Goal: Check status: Check status

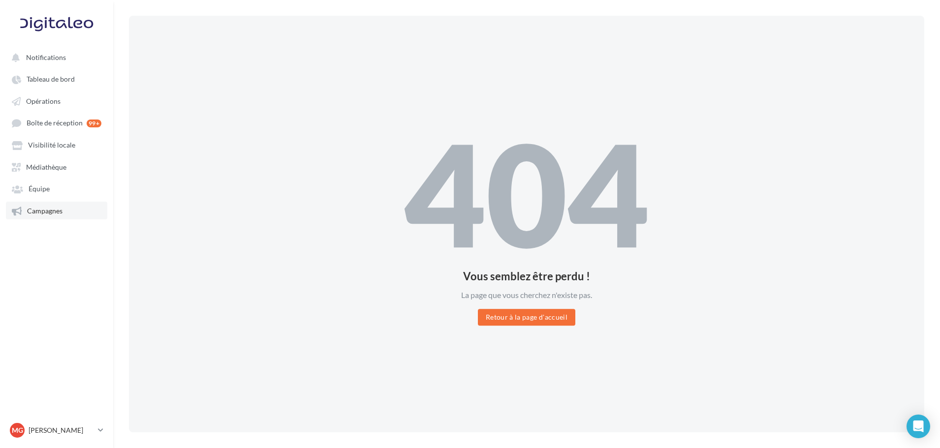
click at [50, 206] on link "Campagnes" at bounding box center [56, 211] width 101 height 18
click at [69, 206] on link "Campagnes" at bounding box center [56, 211] width 101 height 18
click at [51, 211] on span "Campagnes" at bounding box center [44, 211] width 35 height 8
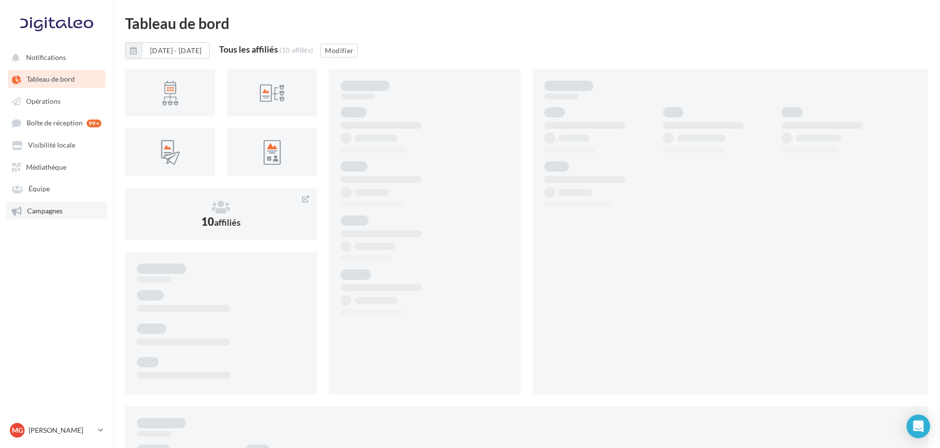
click at [61, 209] on span "Campagnes" at bounding box center [44, 211] width 35 height 8
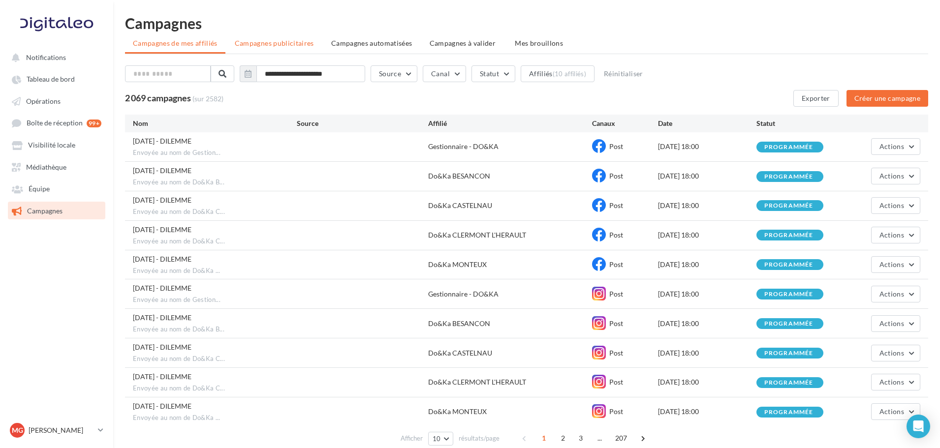
click at [297, 44] on span "Campagnes publicitaires" at bounding box center [274, 43] width 79 height 8
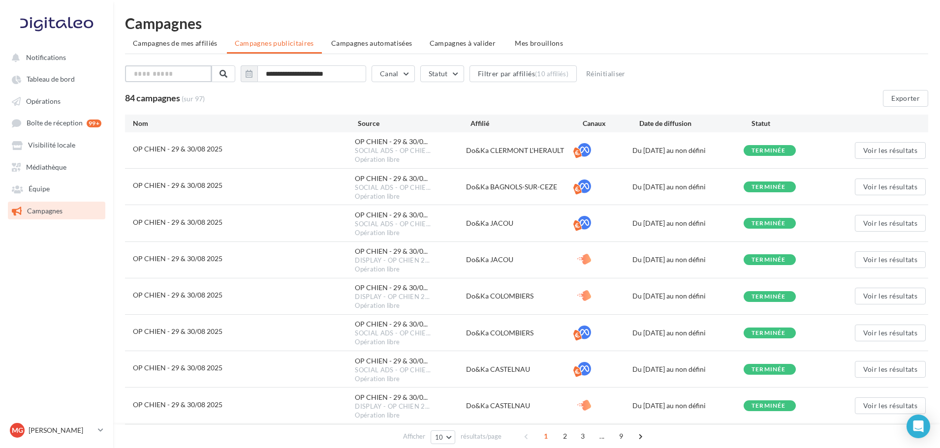
click at [195, 73] on input "text" at bounding box center [168, 73] width 87 height 17
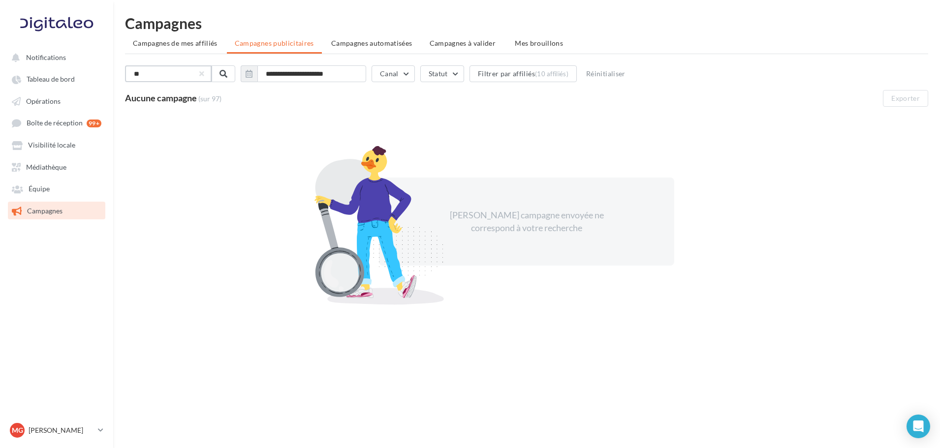
type input "*"
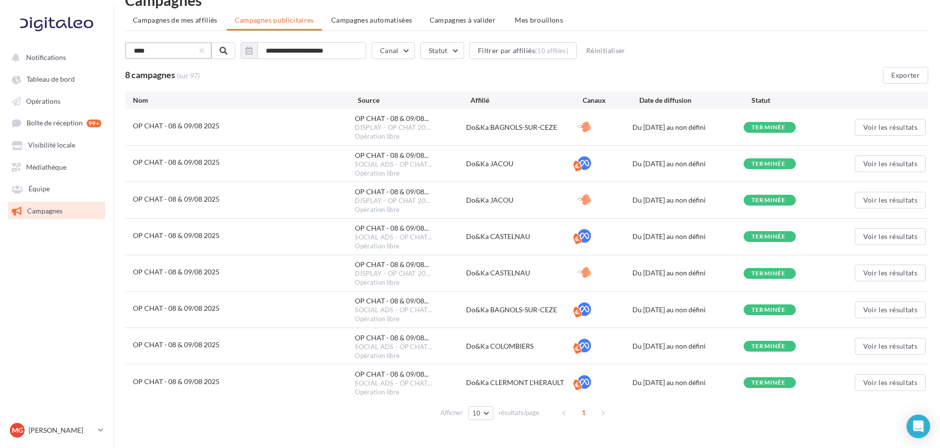
scroll to position [23, 0]
type input "****"
click at [896, 75] on button "Exporter" at bounding box center [905, 75] width 45 height 17
click at [892, 238] on button "Voir les résultats" at bounding box center [890, 237] width 71 height 17
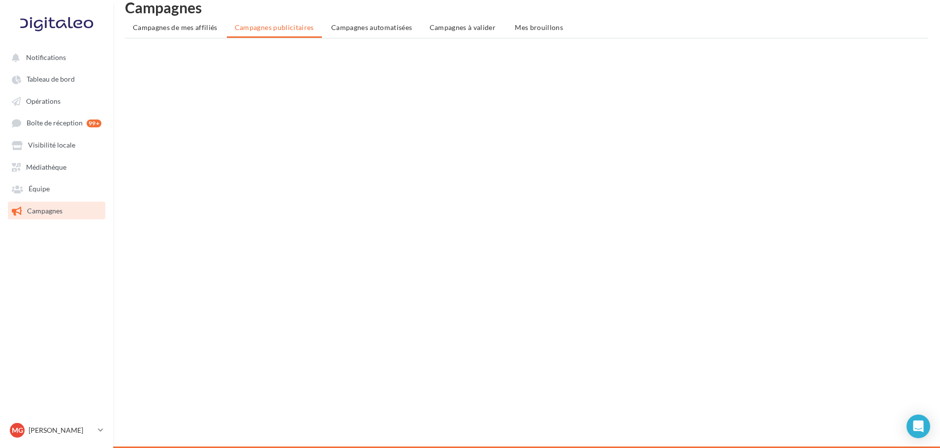
scroll to position [8, 0]
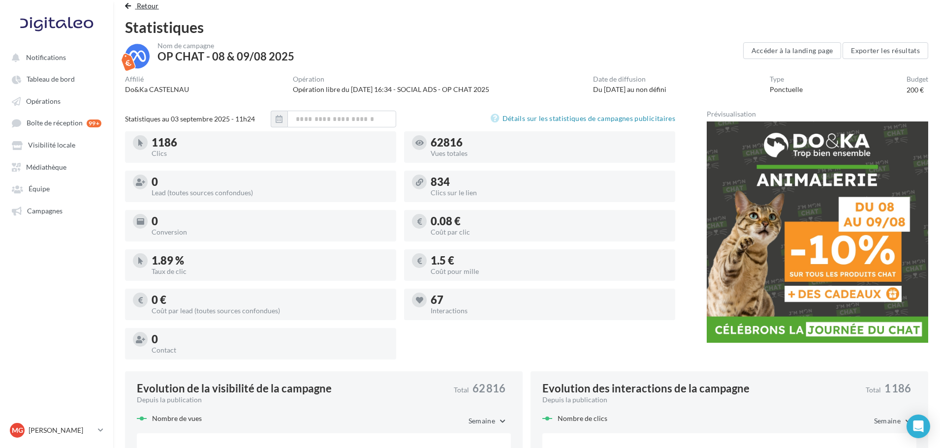
click at [147, 2] on span "Retour" at bounding box center [148, 5] width 22 height 8
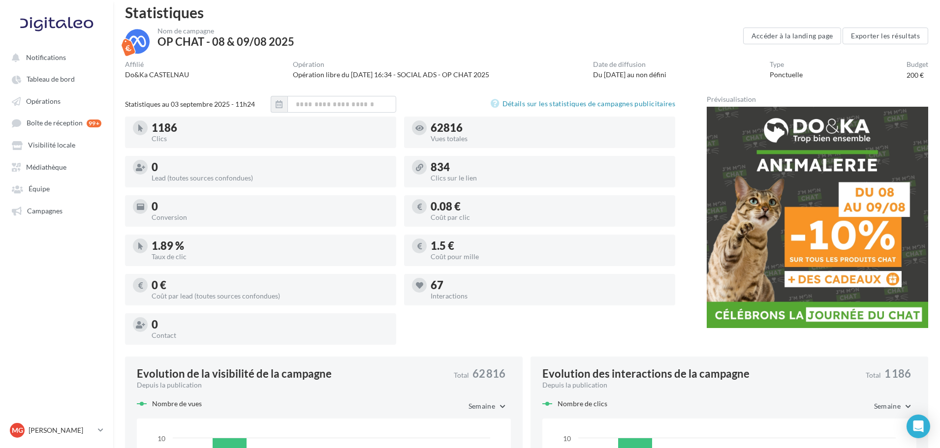
scroll to position [16, 0]
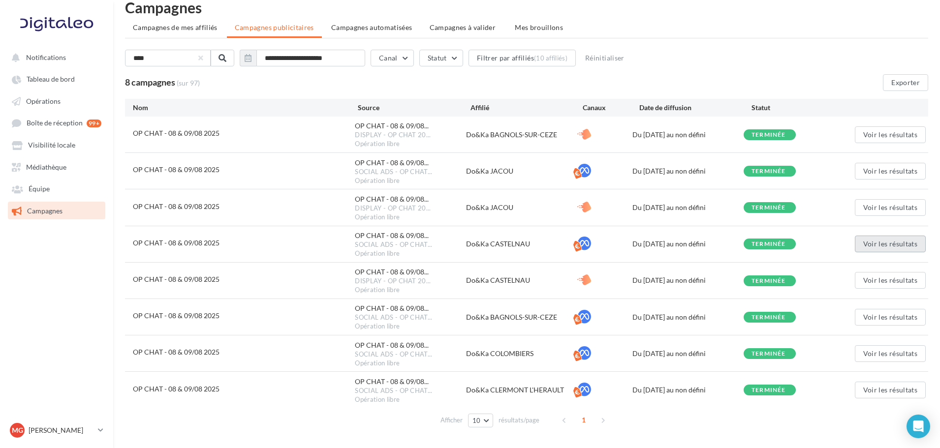
click at [886, 248] on button "Voir les résultats" at bounding box center [890, 244] width 71 height 17
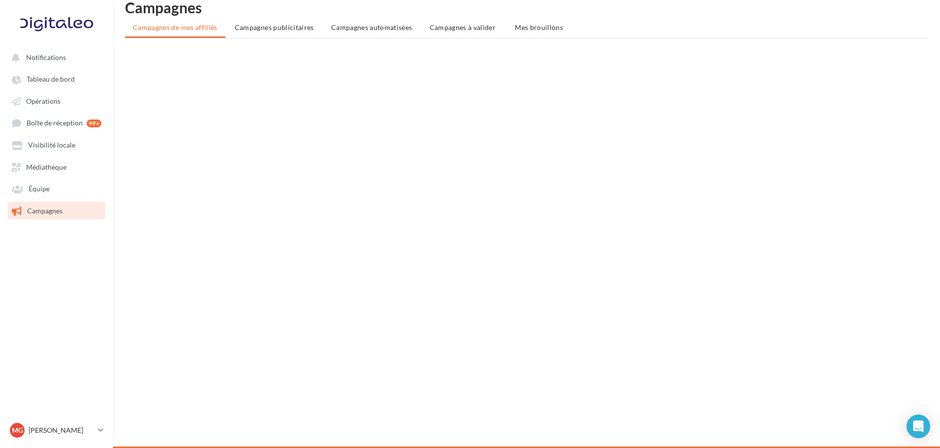
scroll to position [8, 0]
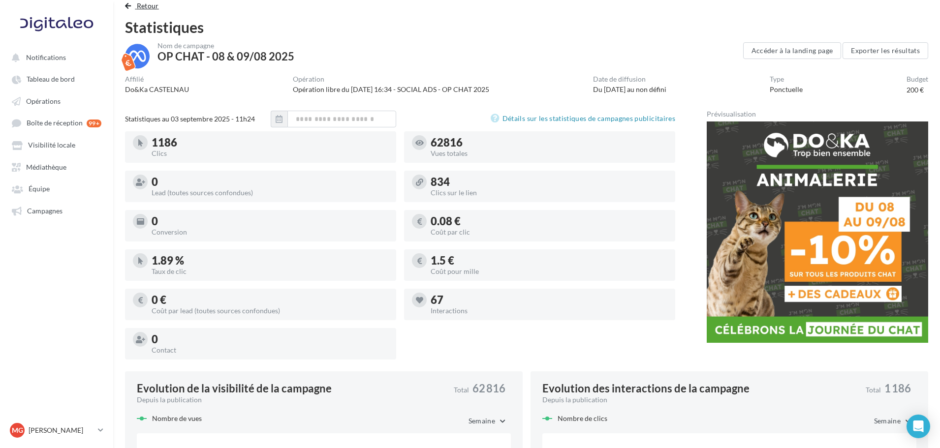
click at [145, 3] on span "Retour" at bounding box center [148, 5] width 22 height 8
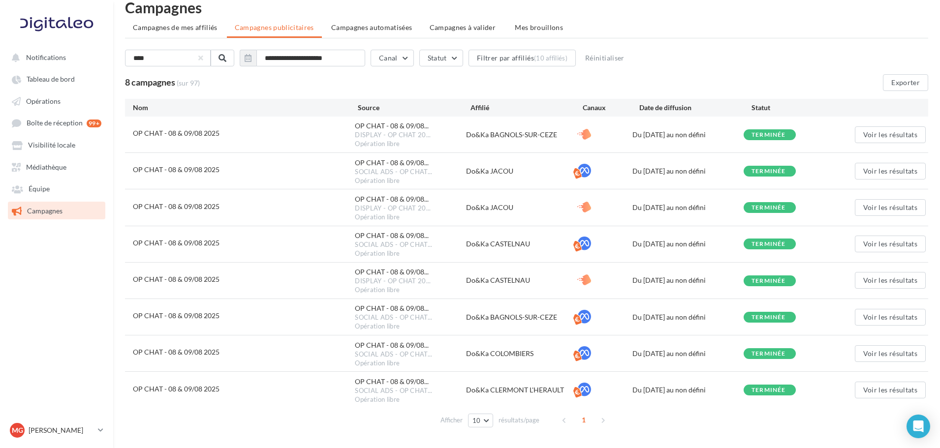
scroll to position [35, 0]
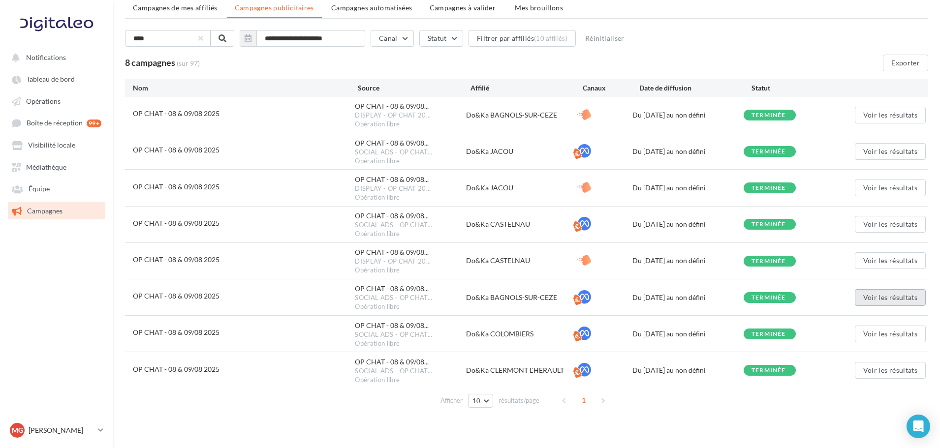
click at [871, 293] on button "Voir les résultats" at bounding box center [890, 297] width 71 height 17
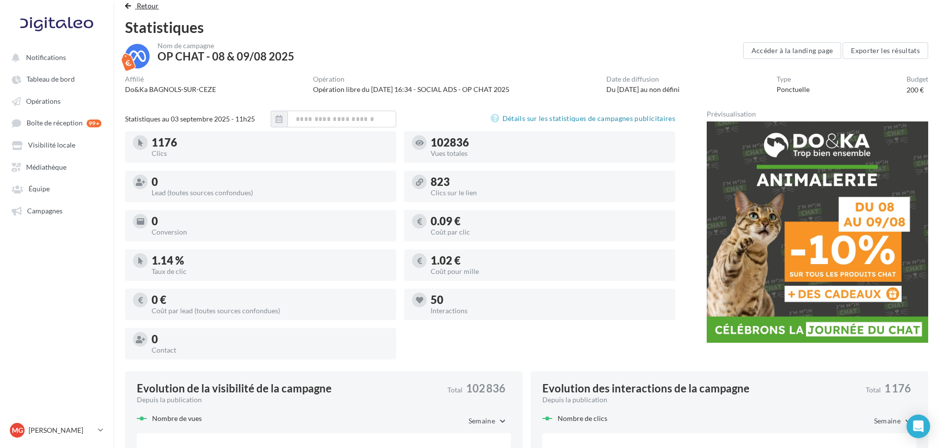
click at [146, 1] on span "Retour" at bounding box center [148, 5] width 22 height 8
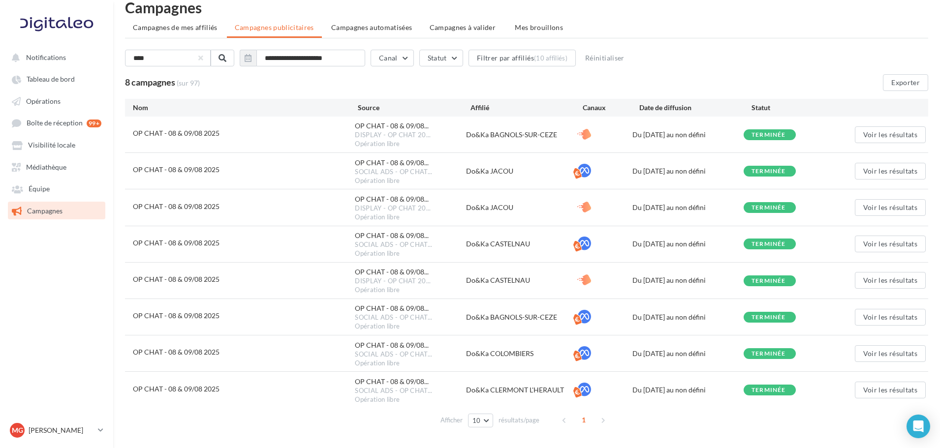
scroll to position [49, 0]
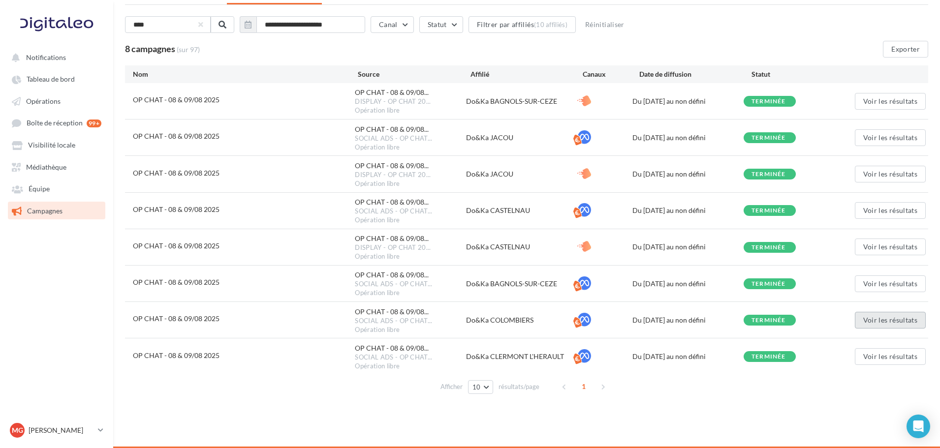
click at [885, 319] on button "Voir les résultats" at bounding box center [890, 320] width 71 height 17
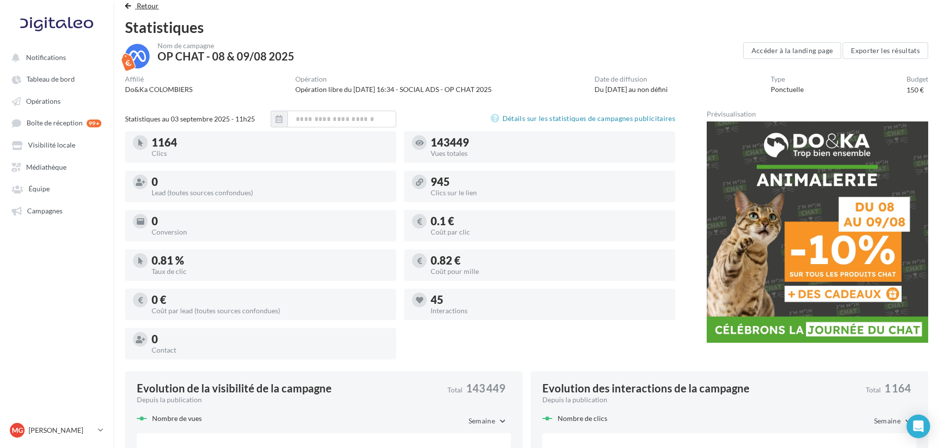
click at [142, 5] on span "Retour" at bounding box center [148, 5] width 22 height 8
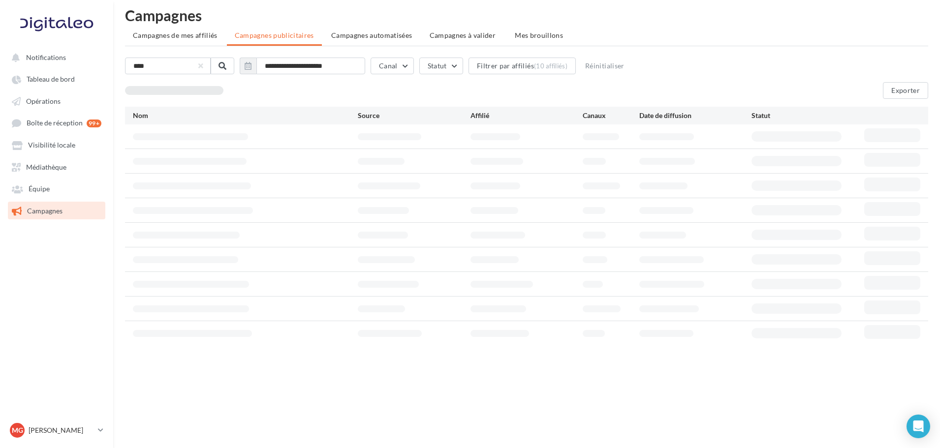
scroll to position [16, 0]
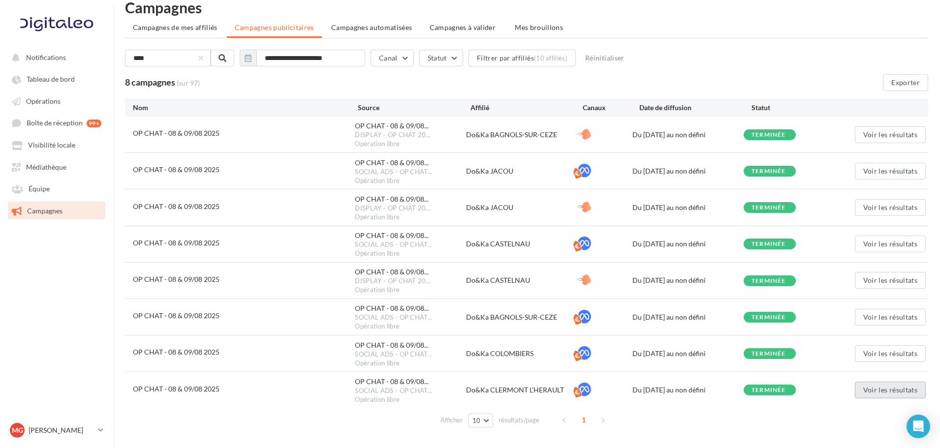
click at [886, 390] on button "Voir les résultats" at bounding box center [890, 390] width 71 height 17
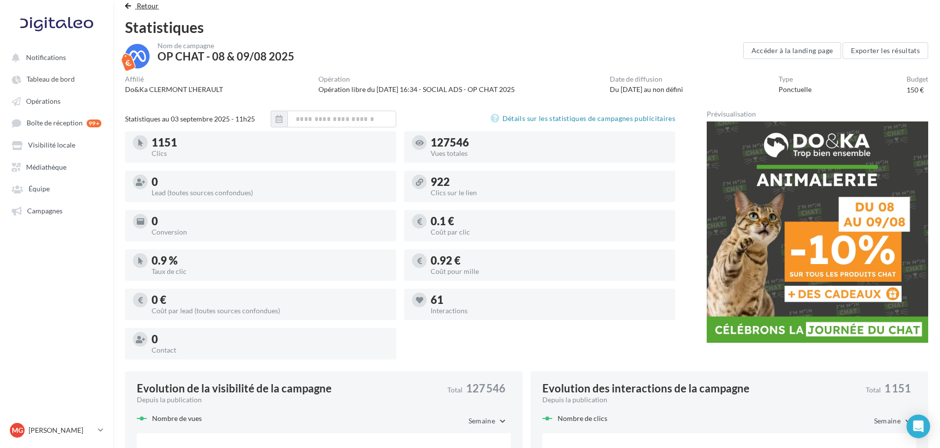
click at [148, 7] on span "Retour" at bounding box center [148, 5] width 22 height 8
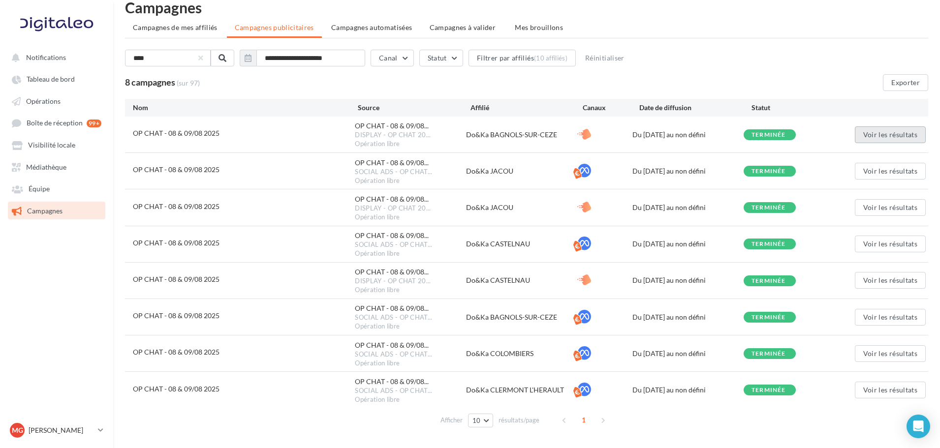
click at [869, 135] on button "Voir les résultats" at bounding box center [890, 134] width 71 height 17
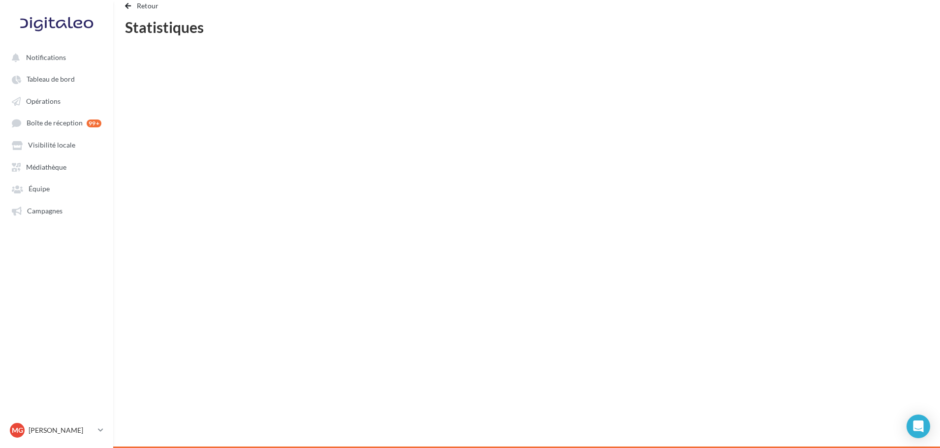
scroll to position [8, 0]
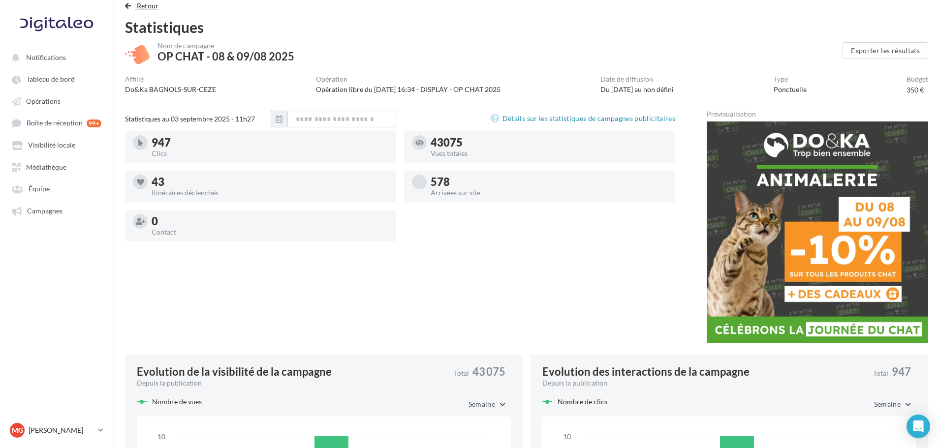
click at [148, 6] on span "Retour" at bounding box center [148, 5] width 22 height 8
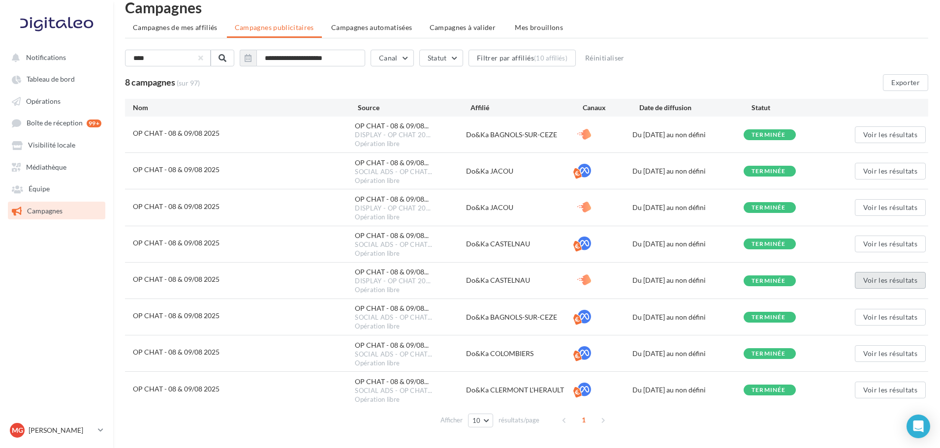
click at [887, 281] on button "Voir les résultats" at bounding box center [890, 280] width 71 height 17
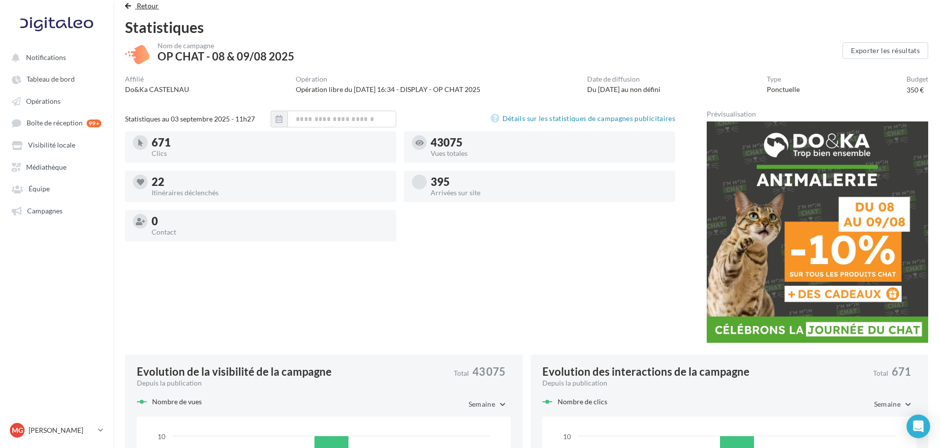
click at [149, 5] on span "Retour" at bounding box center [148, 5] width 22 height 8
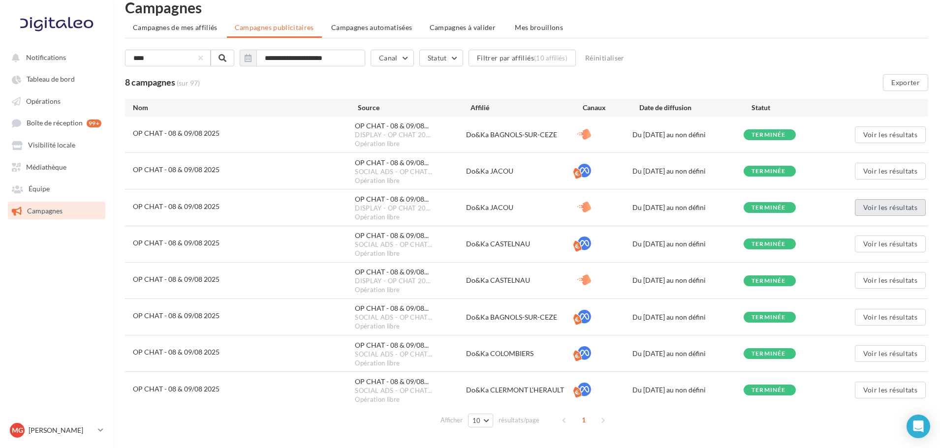
click at [895, 207] on button "Voir les résultats" at bounding box center [890, 207] width 71 height 17
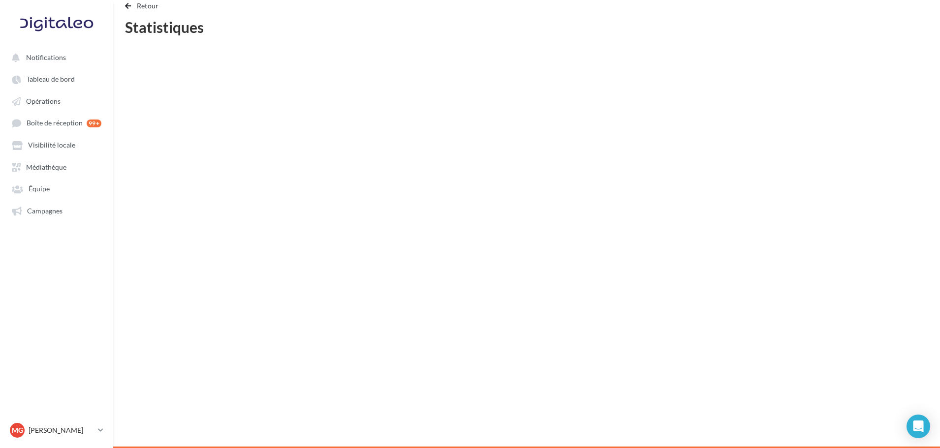
scroll to position [8, 0]
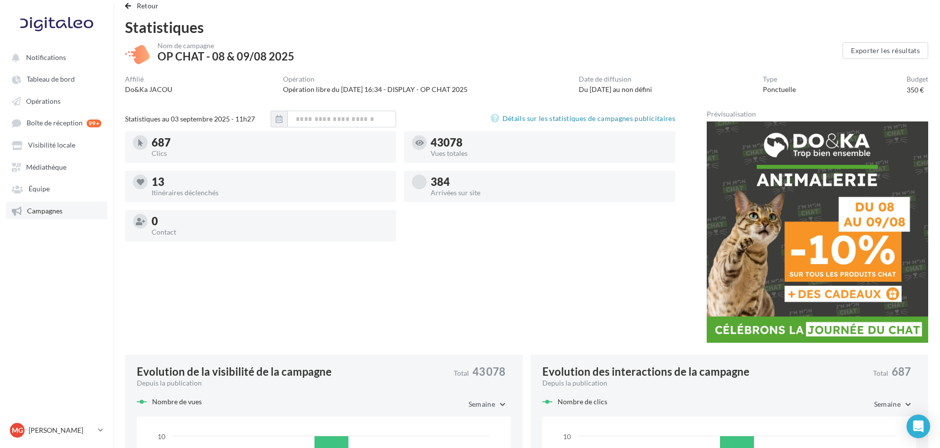
click at [56, 214] on span "Campagnes" at bounding box center [44, 211] width 35 height 8
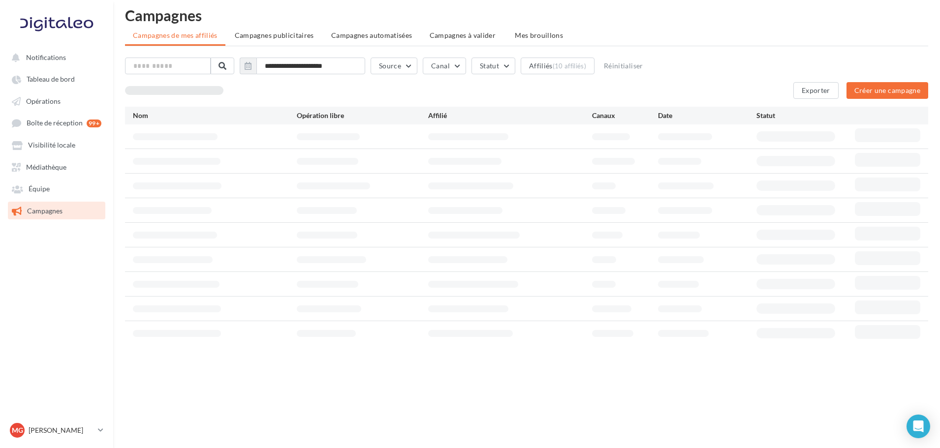
scroll to position [16, 0]
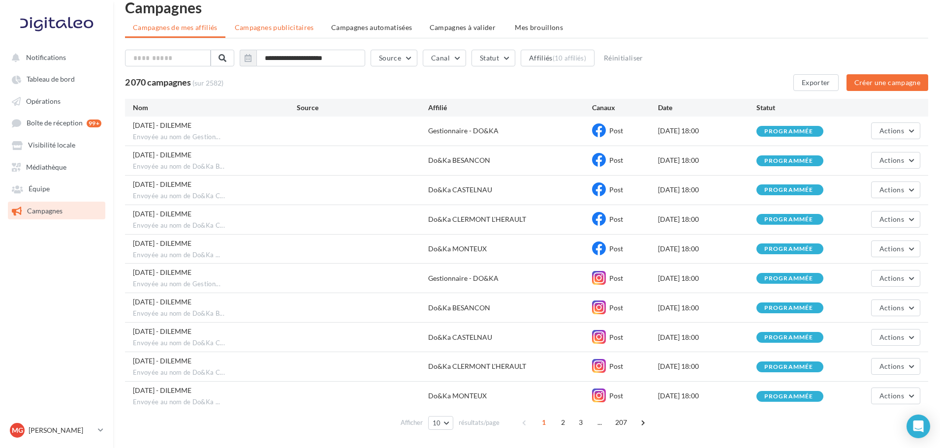
click at [267, 29] on span "Campagnes publicitaires" at bounding box center [274, 27] width 79 height 8
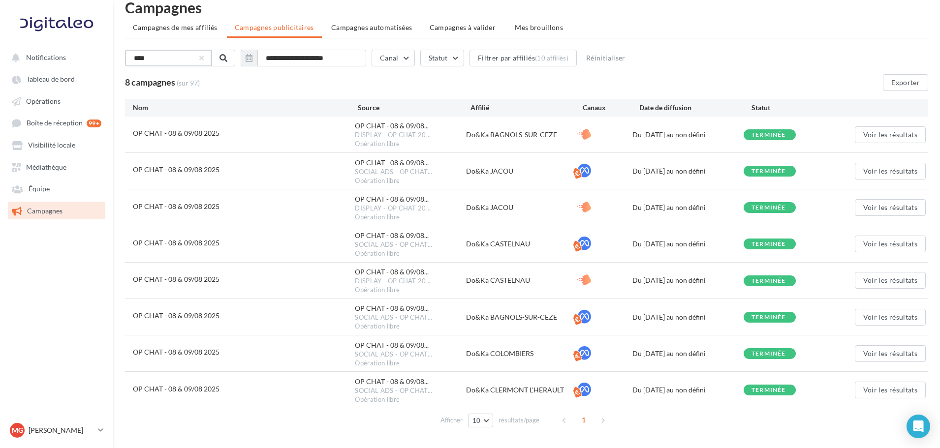
click at [141, 57] on input "****" at bounding box center [168, 58] width 87 height 17
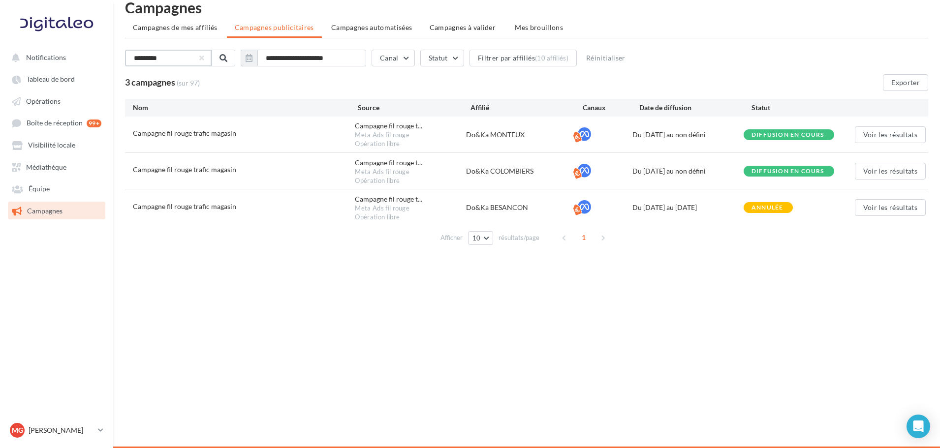
type input "*********"
